Goal: Transaction & Acquisition: Purchase product/service

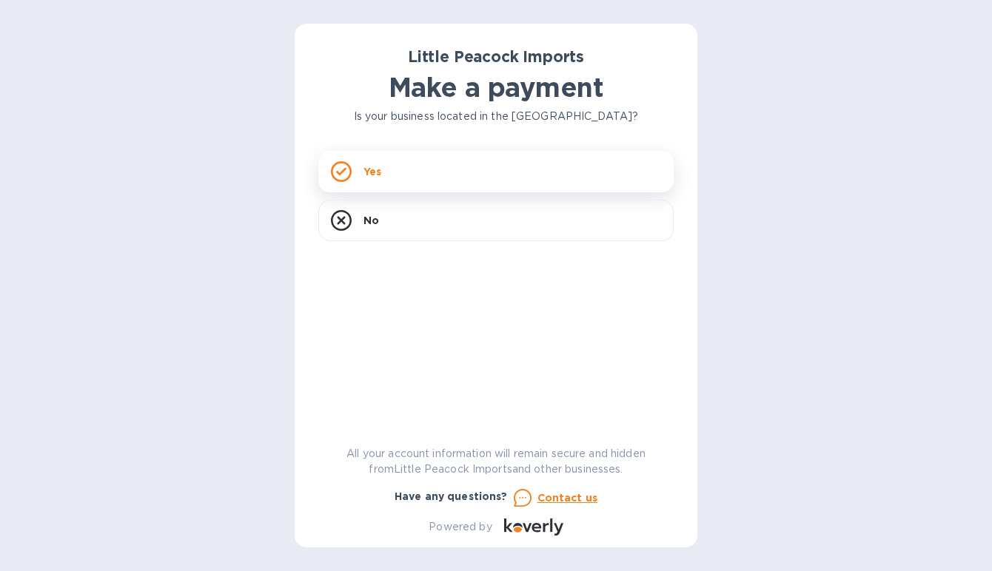
click at [370, 171] on p "Yes" at bounding box center [372, 171] width 18 height 15
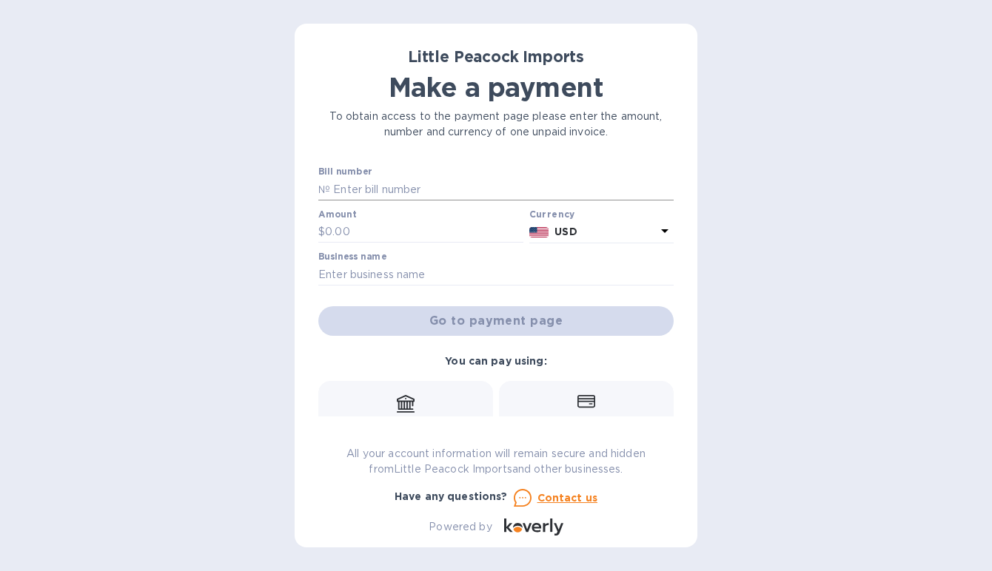
click at [363, 189] on input "text" at bounding box center [501, 189] width 343 height 22
paste input "3IA.54060/BNA.60177lessCMBNA59965/59800"
type input "3IA.54060/BNA.60177lessCMBNA59965/59800"
drag, startPoint x: 593, startPoint y: 186, endPoint x: 312, endPoint y: 192, distance: 280.5
click at [312, 191] on div "Little Peacock Imports Make a payment To obtain access to the payment page plea…" at bounding box center [495, 286] width 403 height 524
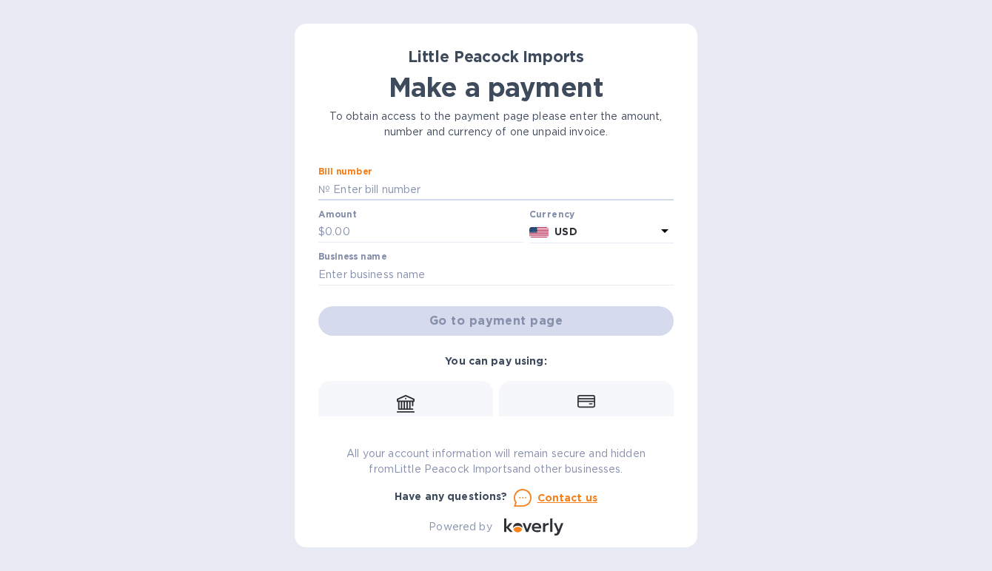
paste input "LP2508144"
type input "LP2508144"
click at [400, 232] on input "text" at bounding box center [424, 232] width 198 height 22
type input "2,700"
click at [545, 275] on input "text" at bounding box center [495, 274] width 355 height 22
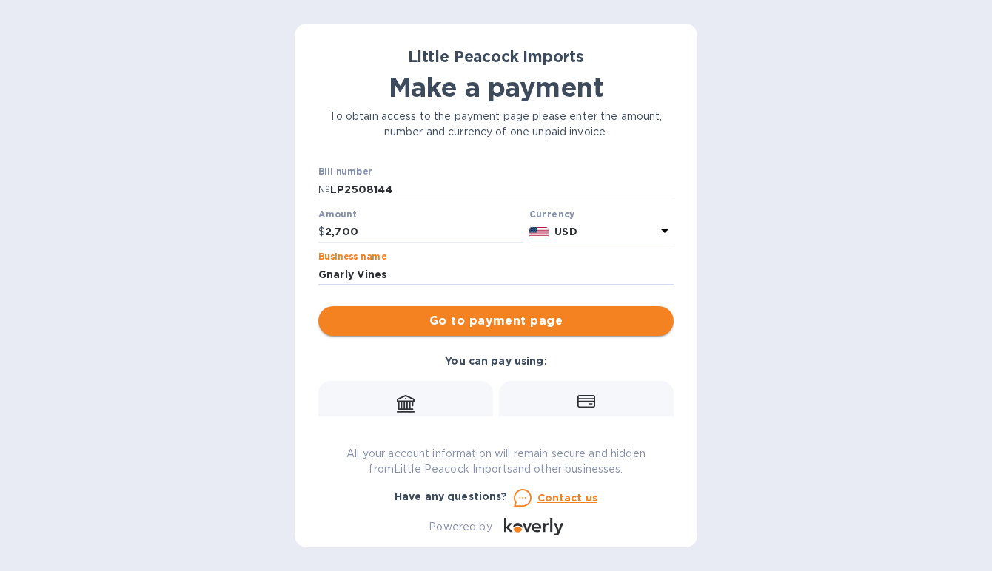
type input "Gnarly Vines"
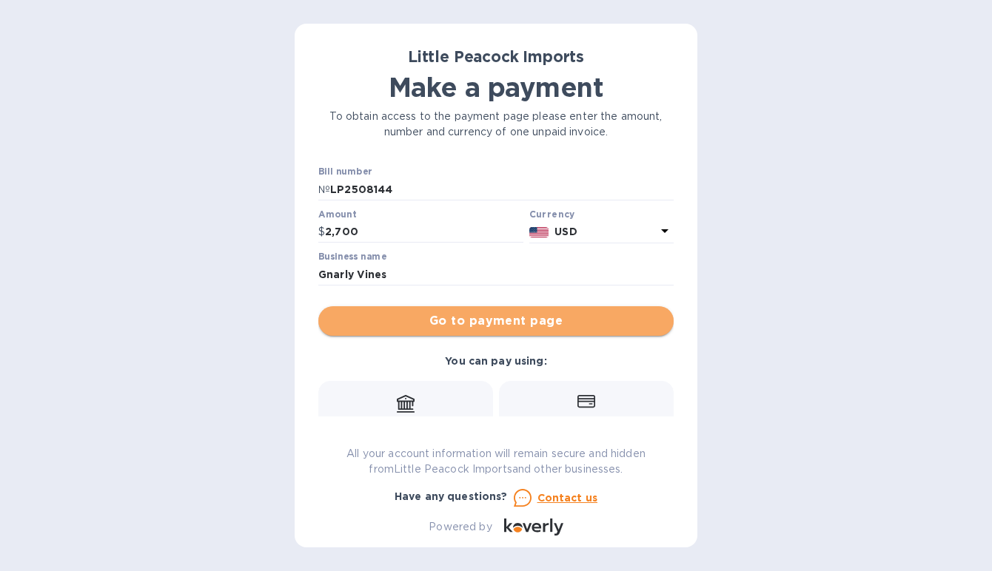
click at [519, 322] on span "Go to payment page" at bounding box center [495, 321] width 331 height 18
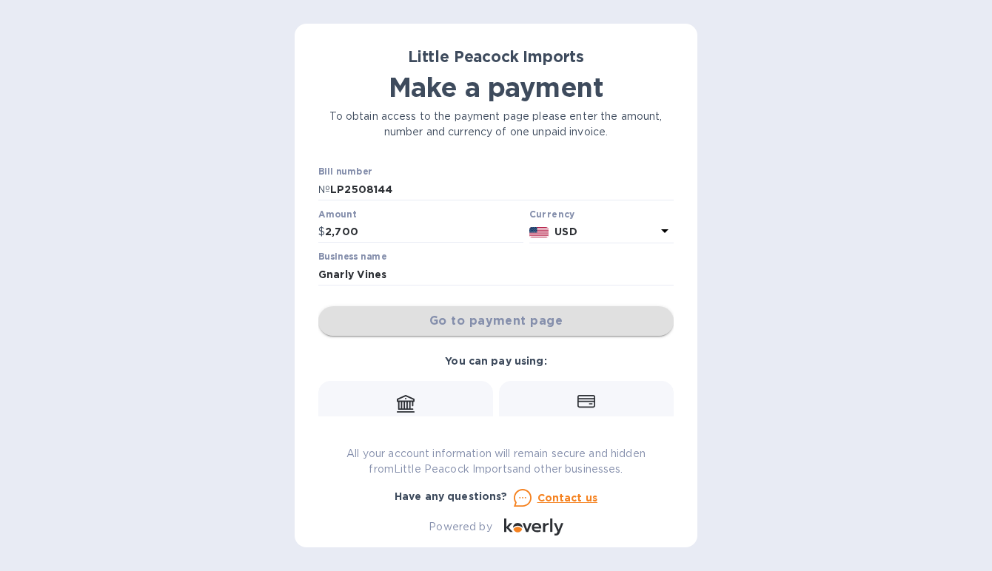
scroll to position [135, 0]
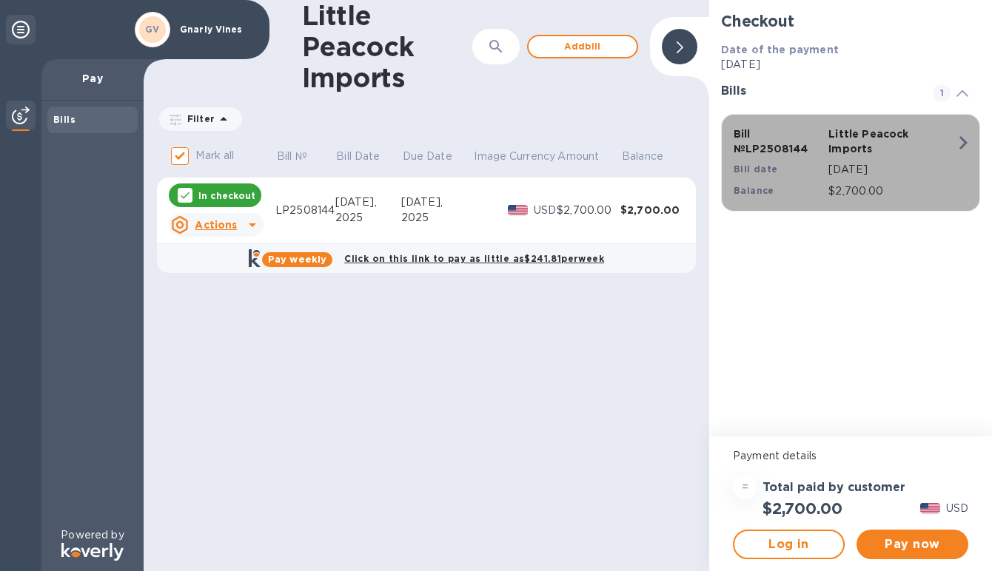
click at [884, 156] on div "Little Peacock Imports" at bounding box center [872, 142] width 95 height 36
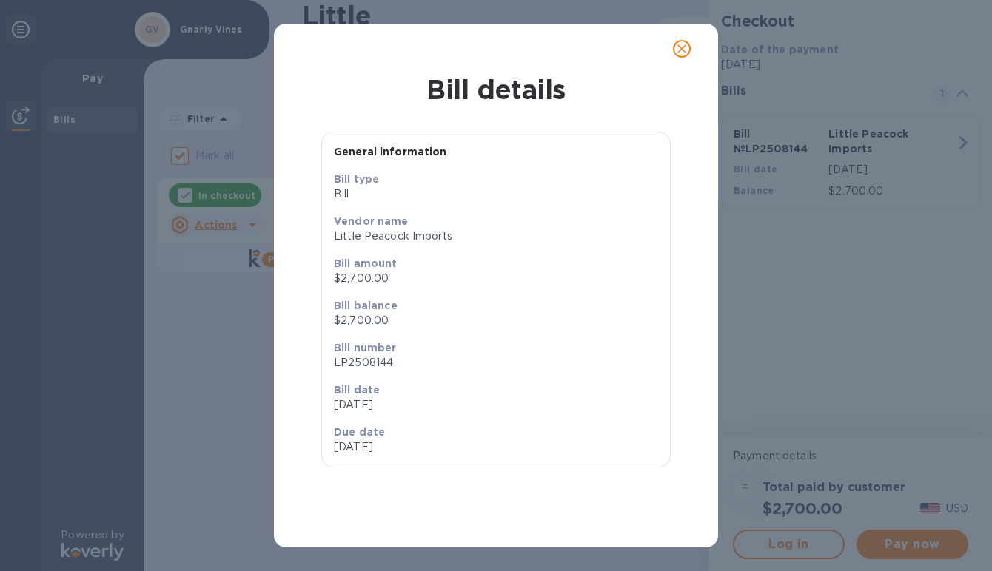
click at [682, 51] on icon "close" at bounding box center [681, 48] width 15 height 15
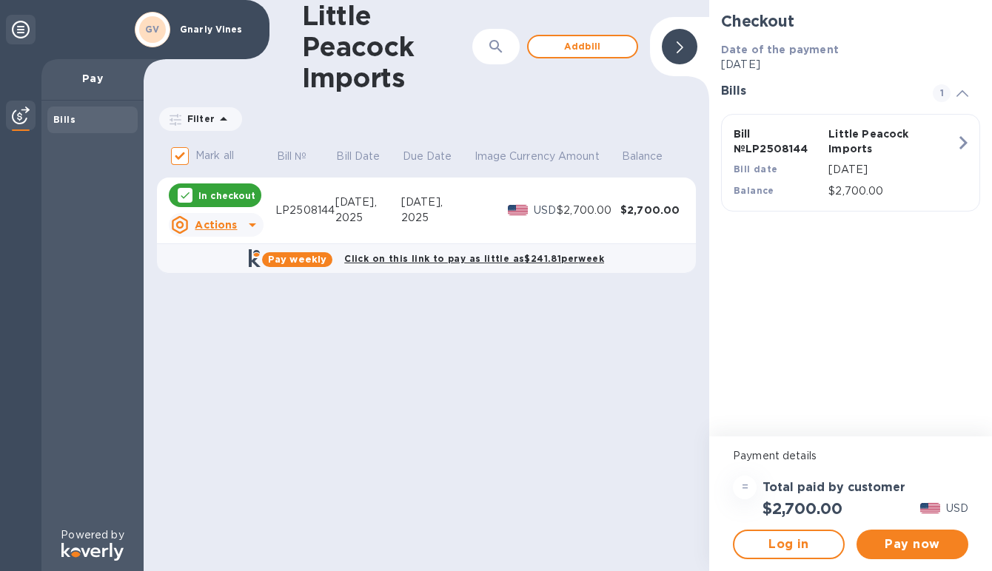
click at [238, 299] on div "Little Peacock Imports ​ Add bill Filter Amount Mark all Bill № Bill Date Due D…" at bounding box center [426, 285] width 565 height 571
click at [885, 547] on span "Pay now" at bounding box center [912, 545] width 88 height 18
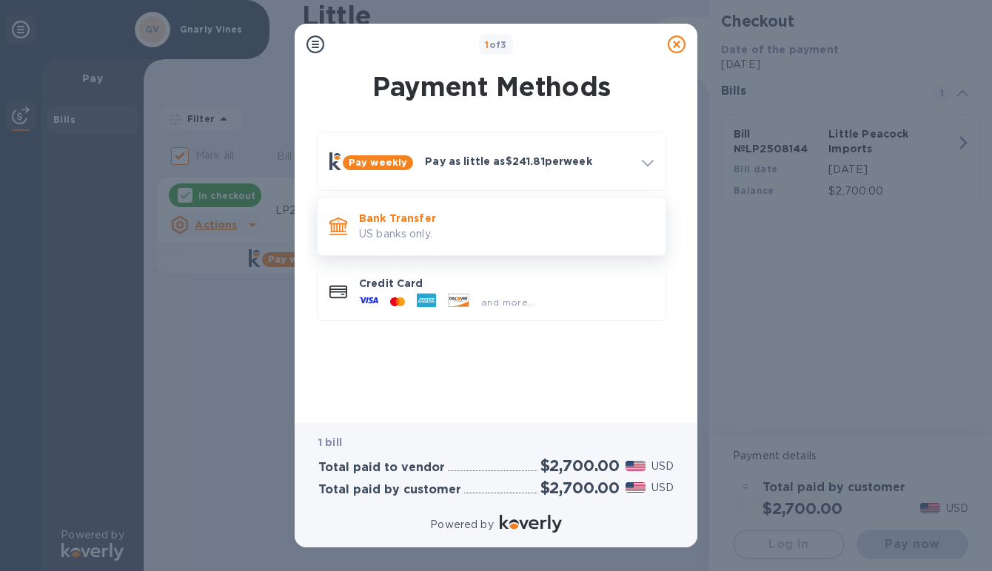
click at [402, 243] on div "Bank Transfer US banks only." at bounding box center [506, 226] width 306 height 42
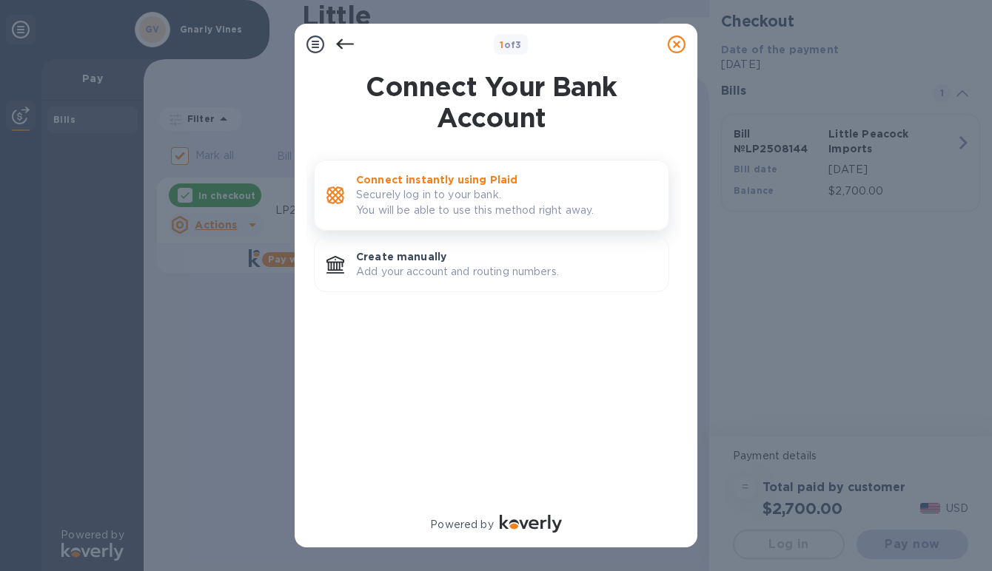
click at [528, 218] on p "Securely log in to your bank. You will be able to use this method right away." at bounding box center [506, 202] width 300 height 31
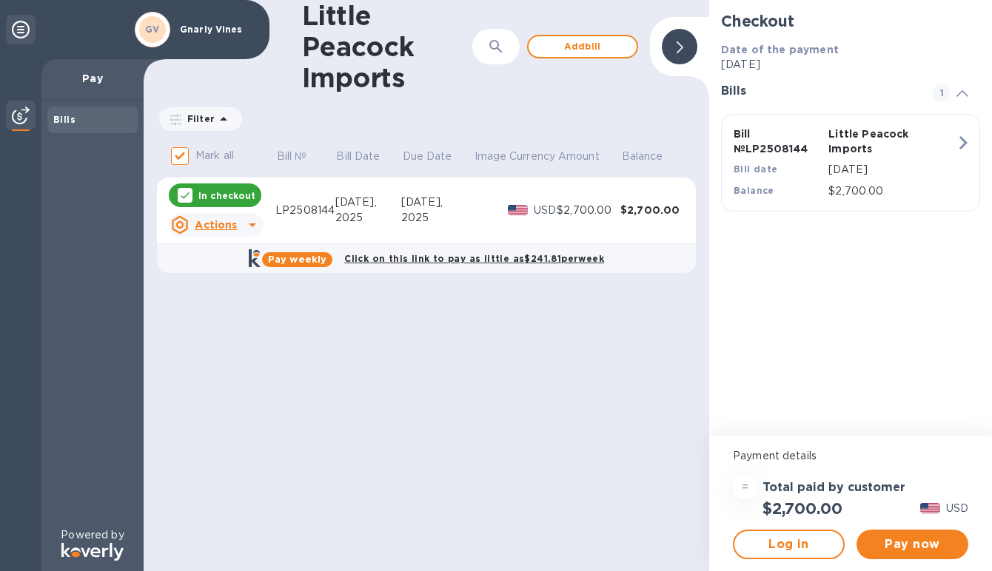
click at [251, 226] on icon at bounding box center [252, 225] width 7 height 4
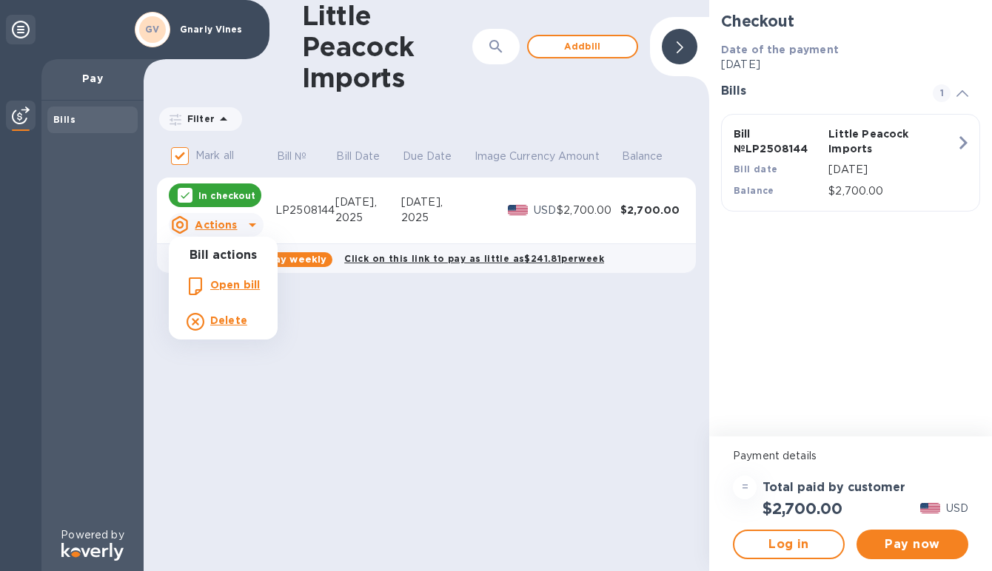
click at [238, 285] on b "Open bill" at bounding box center [235, 285] width 50 height 12
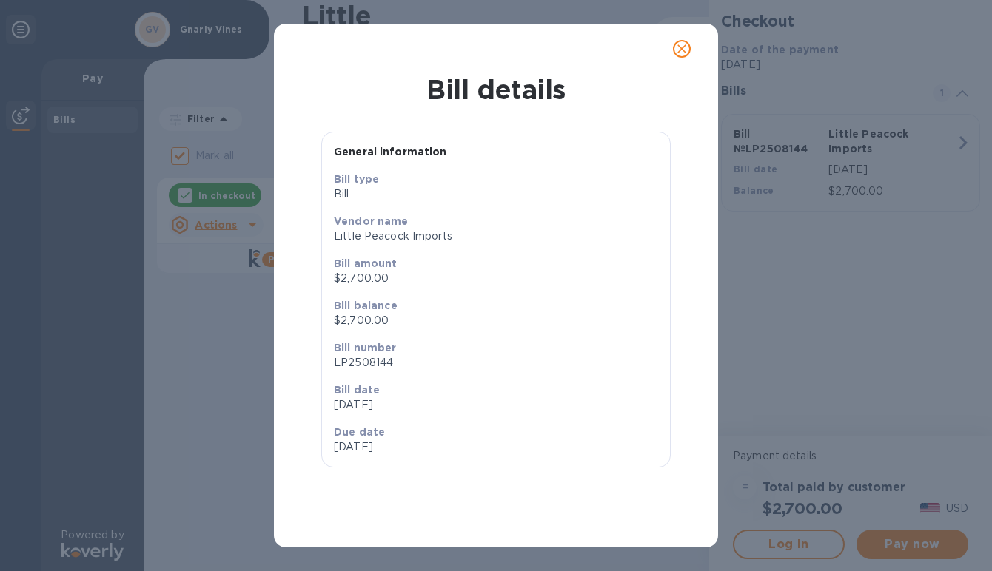
click at [682, 48] on icon "close" at bounding box center [681, 48] width 9 height 9
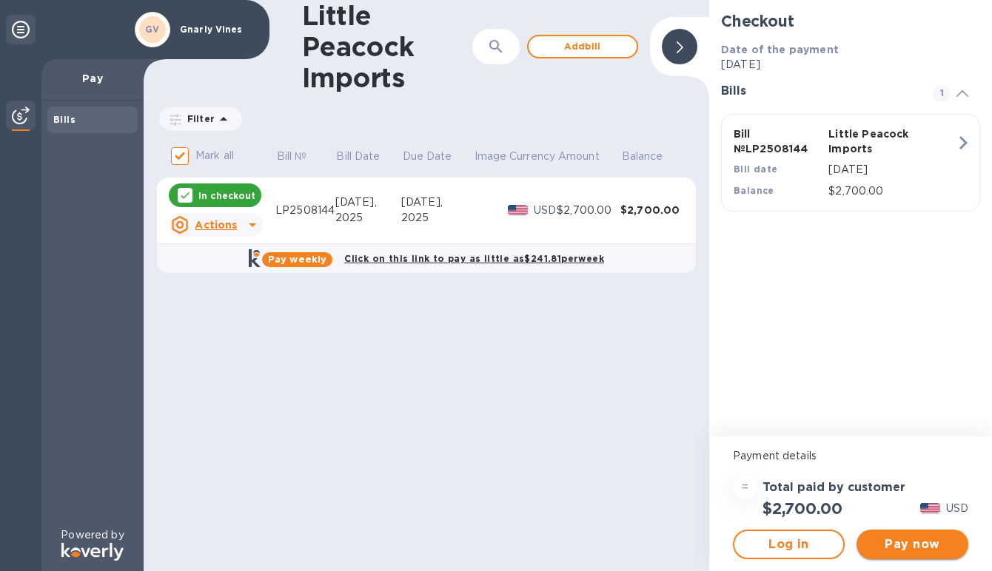
click at [891, 548] on span "Pay now" at bounding box center [912, 545] width 88 height 18
click at [787, 549] on span "Log in" at bounding box center [788, 545] width 85 height 18
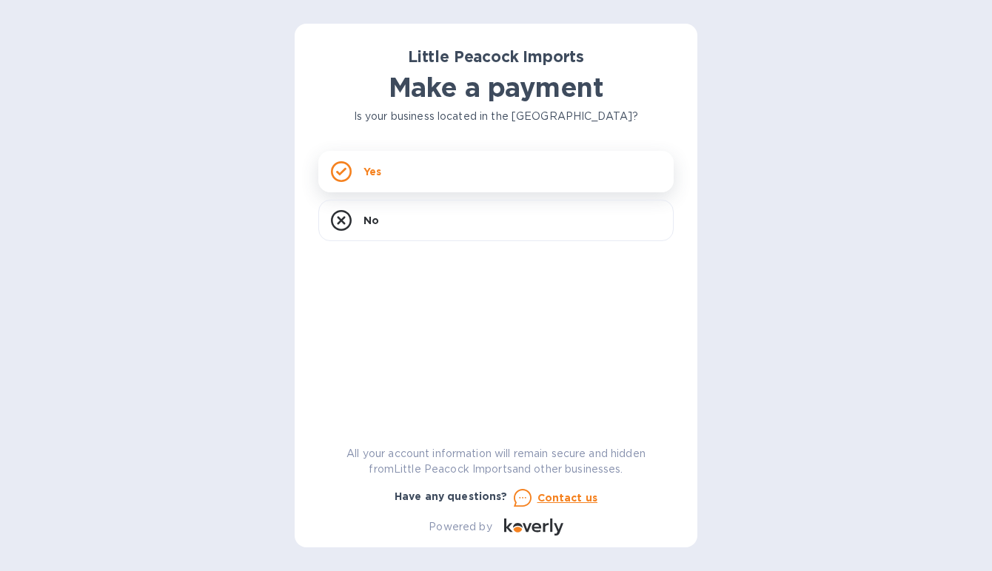
click at [461, 178] on div "Yes" at bounding box center [495, 171] width 355 height 41
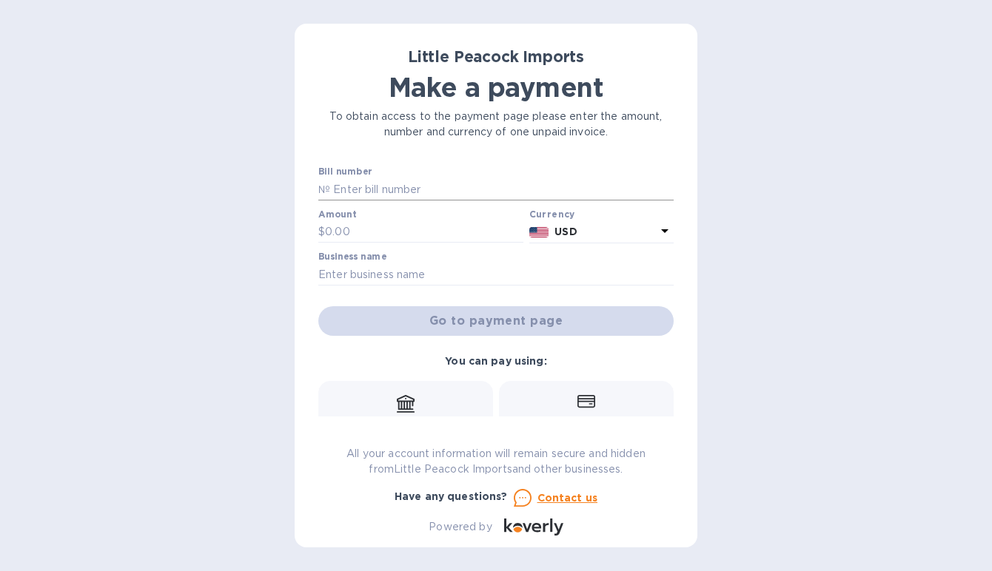
click at [429, 188] on input "text" at bounding box center [501, 189] width 343 height 22
paste input "LP2508144"
type input "LP2508144"
click at [407, 235] on input "text" at bounding box center [424, 232] width 198 height 22
type input "2,700"
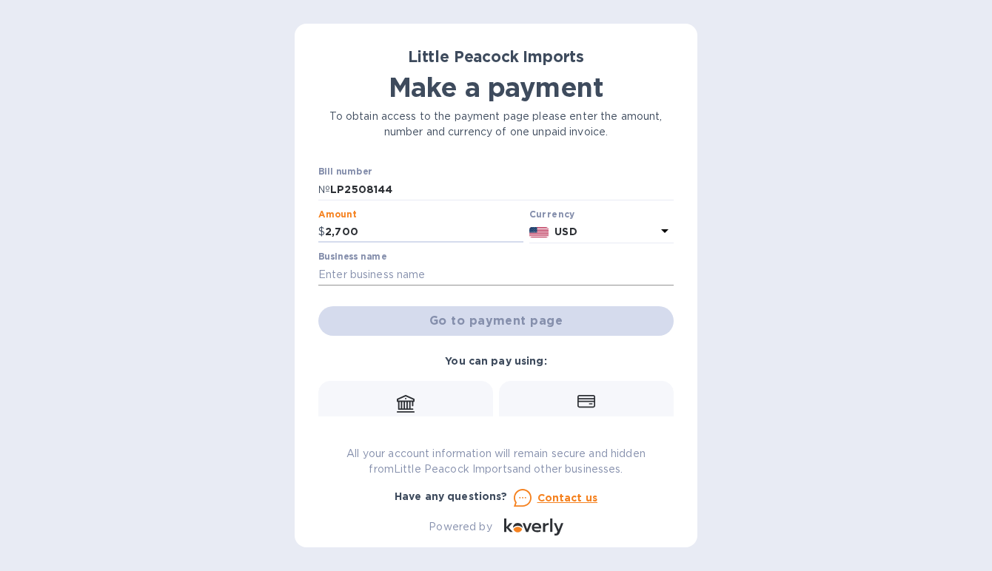
click at [423, 264] on input "text" at bounding box center [495, 274] width 355 height 22
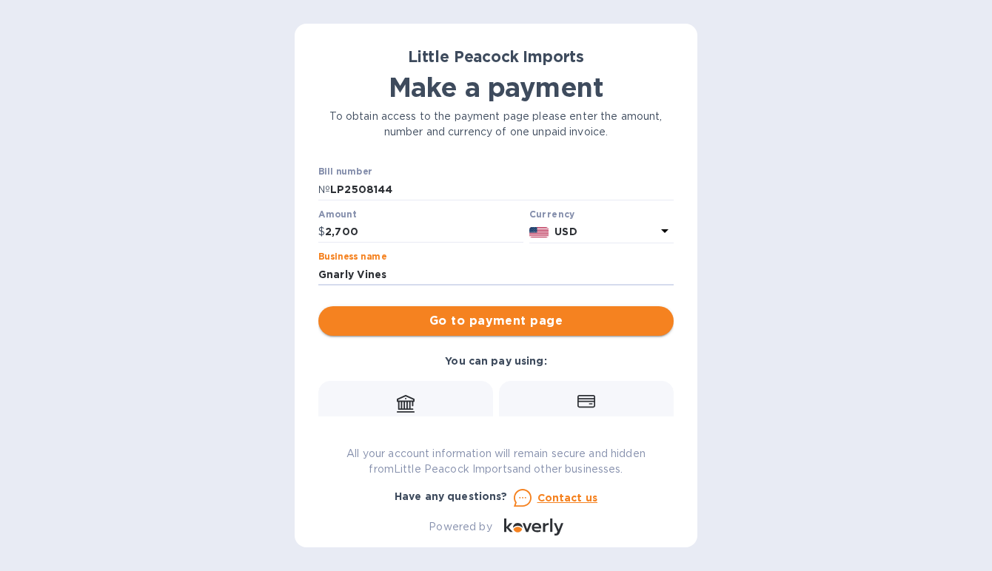
type input "Gnarly Vines"
click at [471, 320] on span "Go to payment page" at bounding box center [495, 321] width 331 height 18
